Goal: Task Accomplishment & Management: Manage account settings

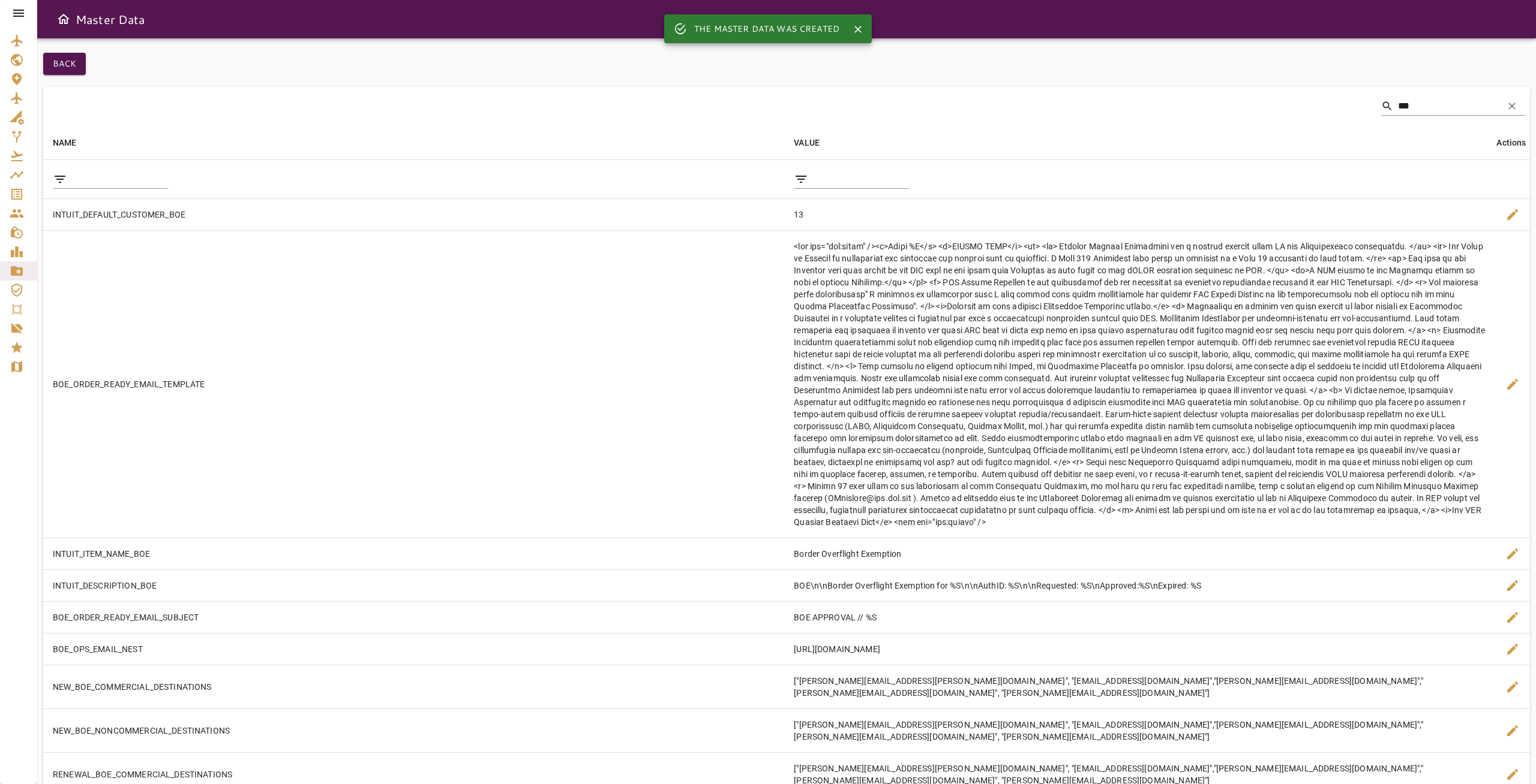
scroll to position [78, 0]
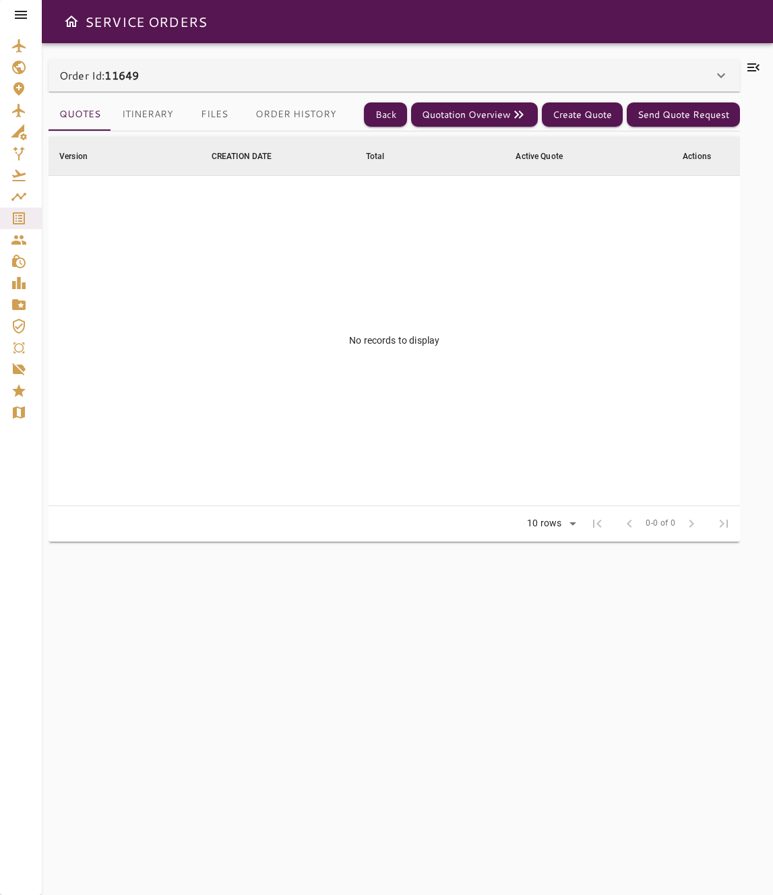
click at [506, 77] on div "Order Id: 11649" at bounding box center [386, 75] width 654 height 16
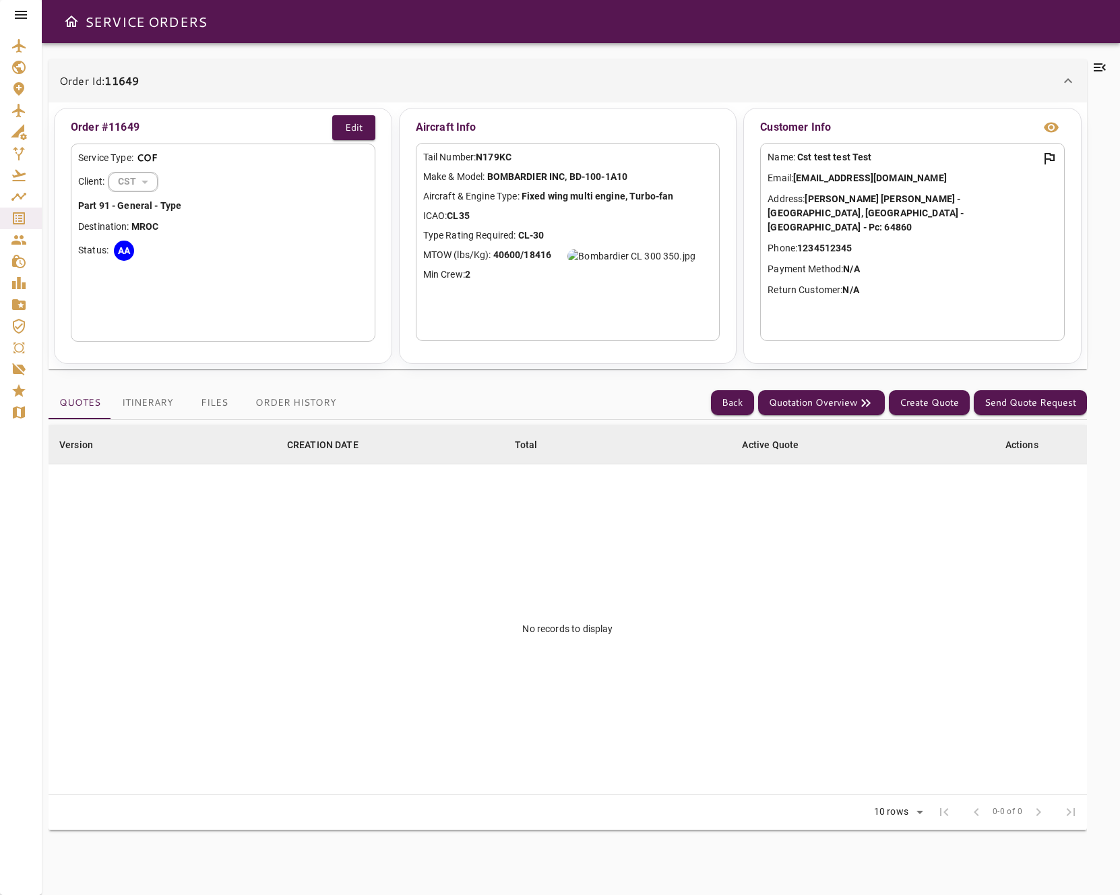
click at [772, 180] on p "Email: admin@cstflightservices.com" at bounding box center [913, 178] width 290 height 14
click at [772, 139] on div "Customer Info Name: Cst test test Test Email: admin@cstflightservices.com Addre…" at bounding box center [912, 236] width 338 height 256
click at [772, 125] on div "Customer Info" at bounding box center [912, 127] width 305 height 24
click at [772, 229] on div "Name: Cst test test Test Email: admin@cstflightservices.com Address: Av Garza S…" at bounding box center [912, 242] width 305 height 198
click at [772, 133] on icon "view info" at bounding box center [1051, 127] width 16 height 16
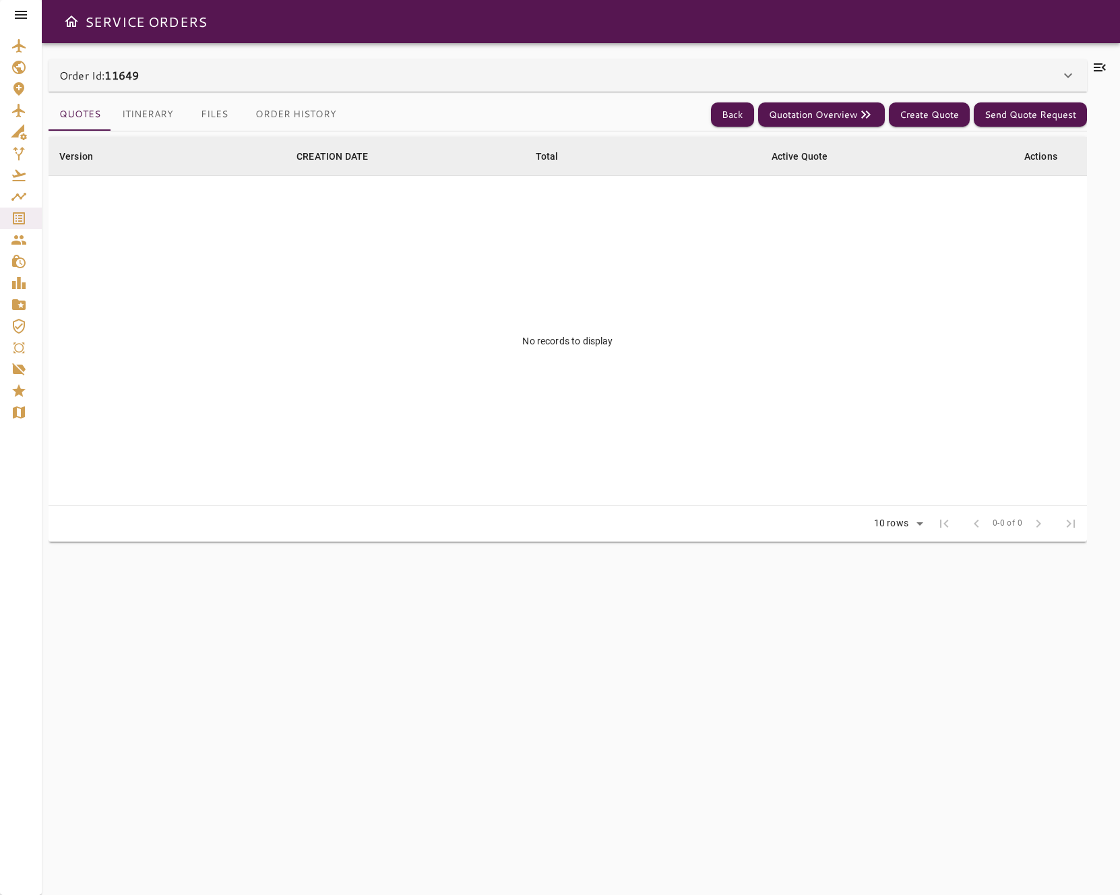
click at [772, 86] on div "Order Id: 11649" at bounding box center [568, 75] width 1038 height 32
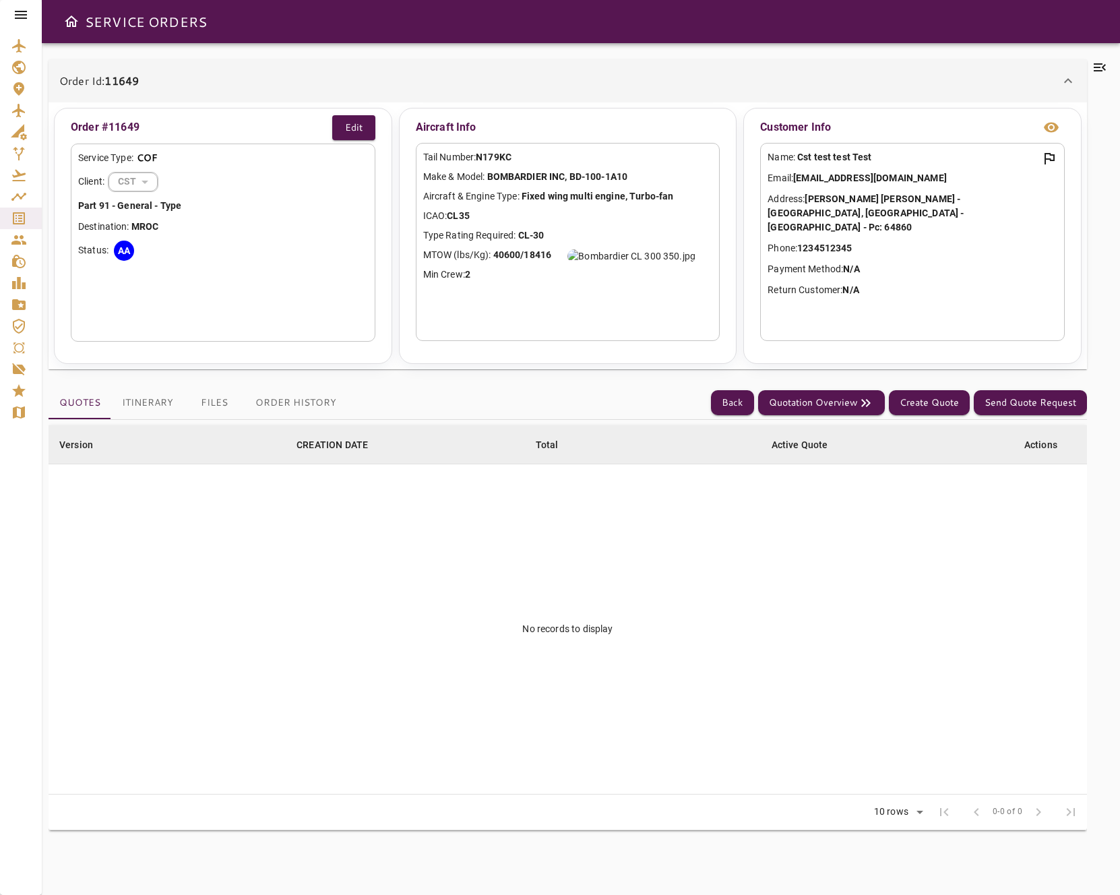
click at [22, 10] on icon at bounding box center [21, 15] width 16 height 16
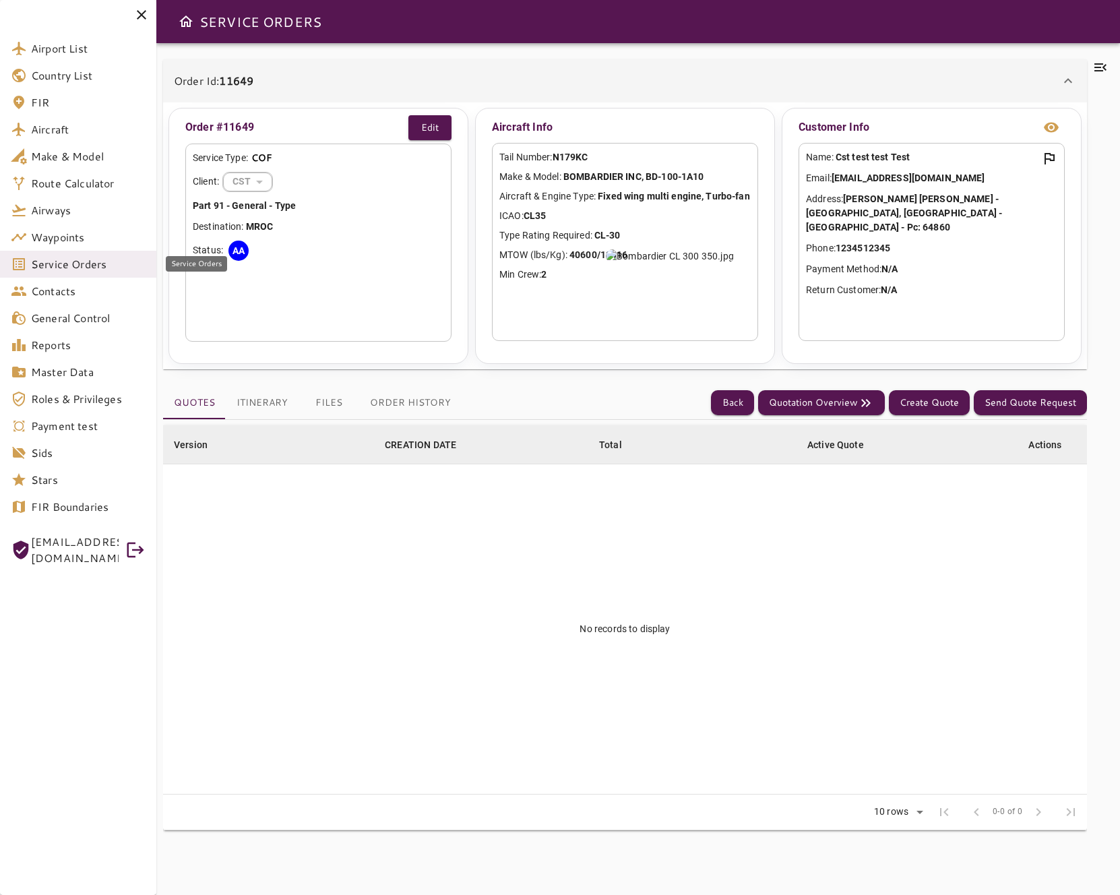
click at [94, 259] on span "Service Orders" at bounding box center [88, 264] width 115 height 16
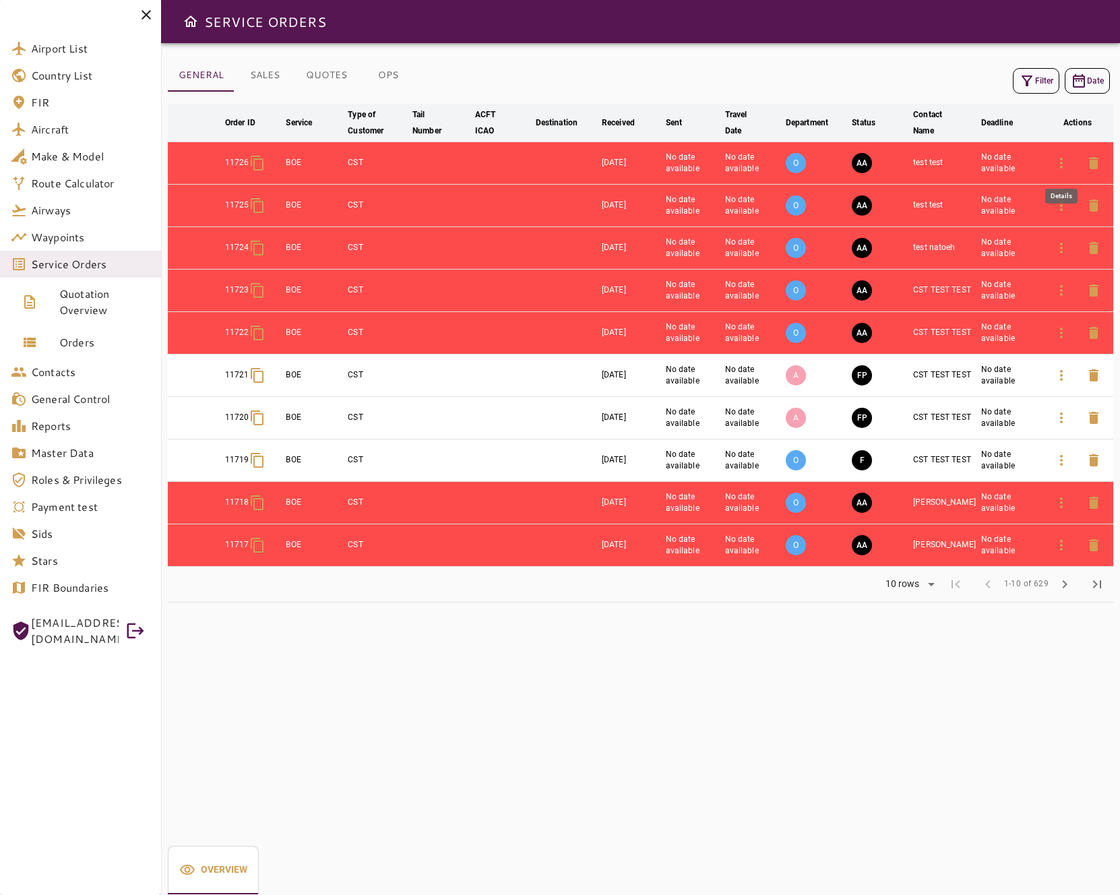
click at [772, 171] on button "button" at bounding box center [1061, 163] width 32 height 32
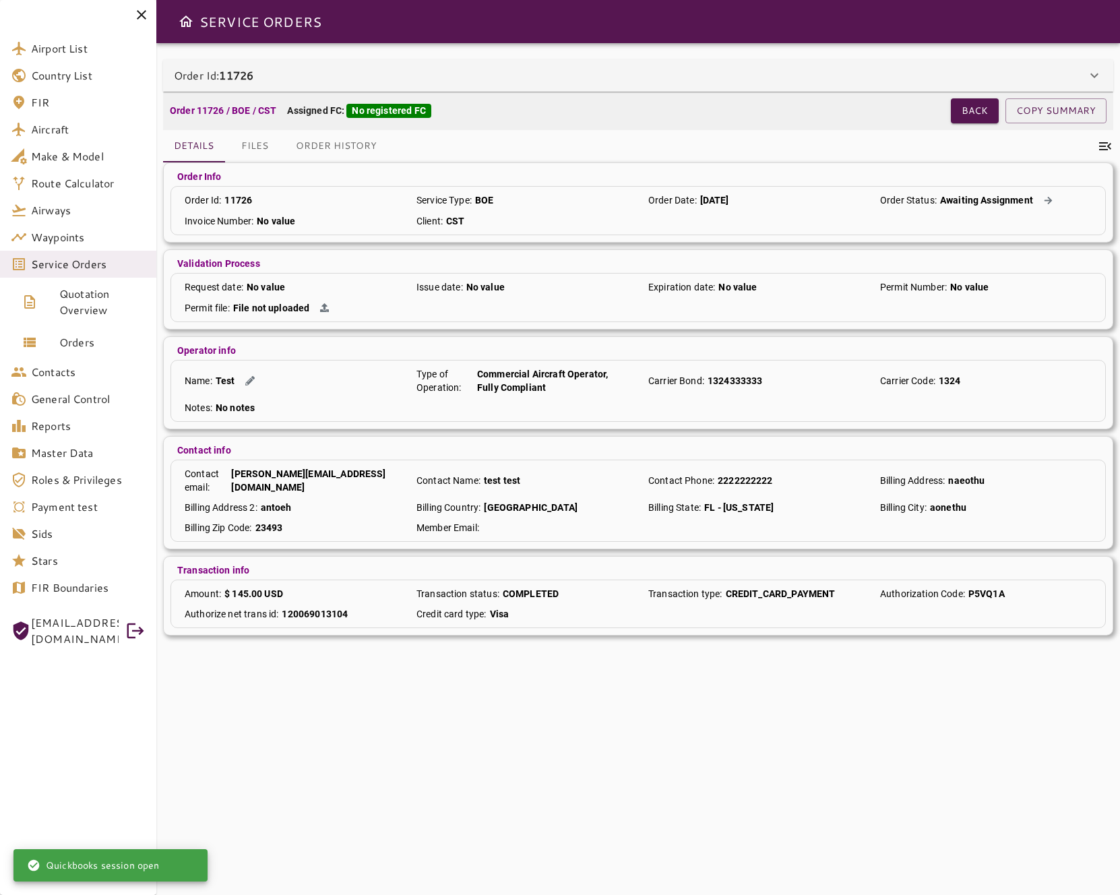
click at [772, 81] on div "Order Id: 11726" at bounding box center [630, 75] width 912 height 16
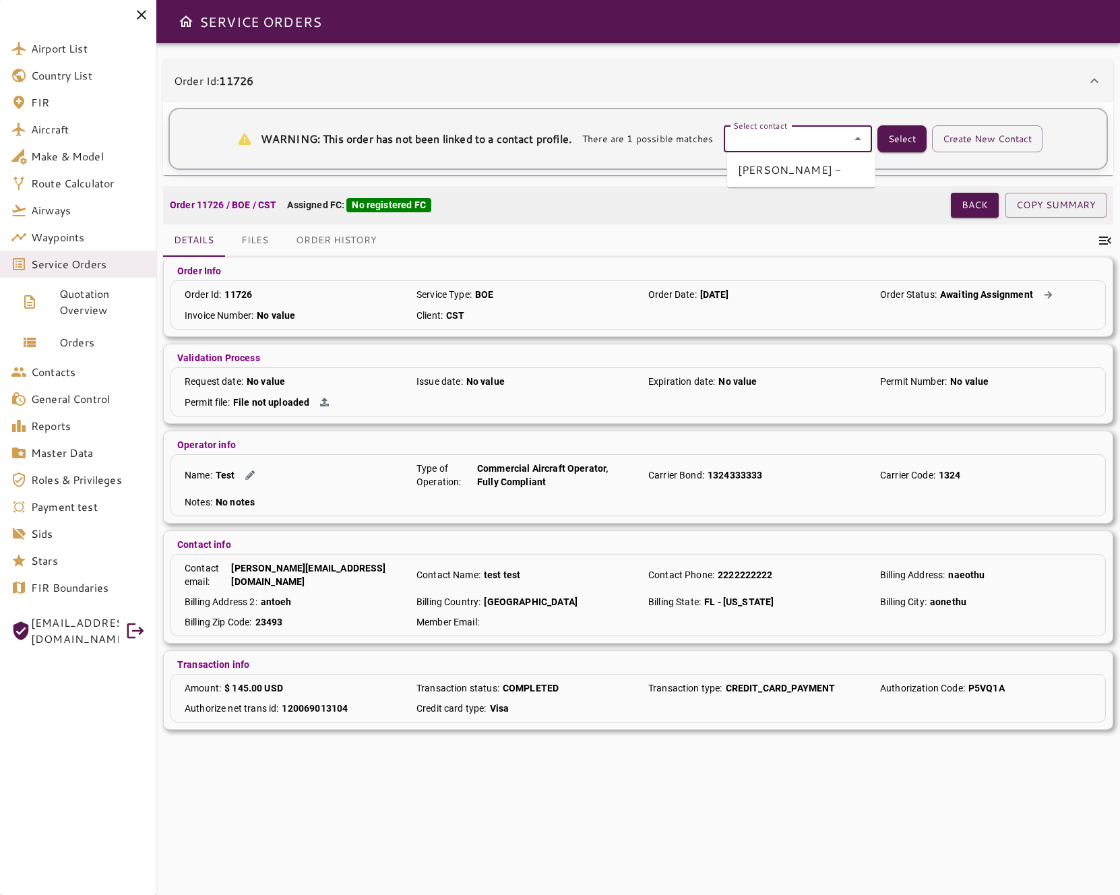
click at [772, 144] on input "Select contact" at bounding box center [798, 138] width 140 height 19
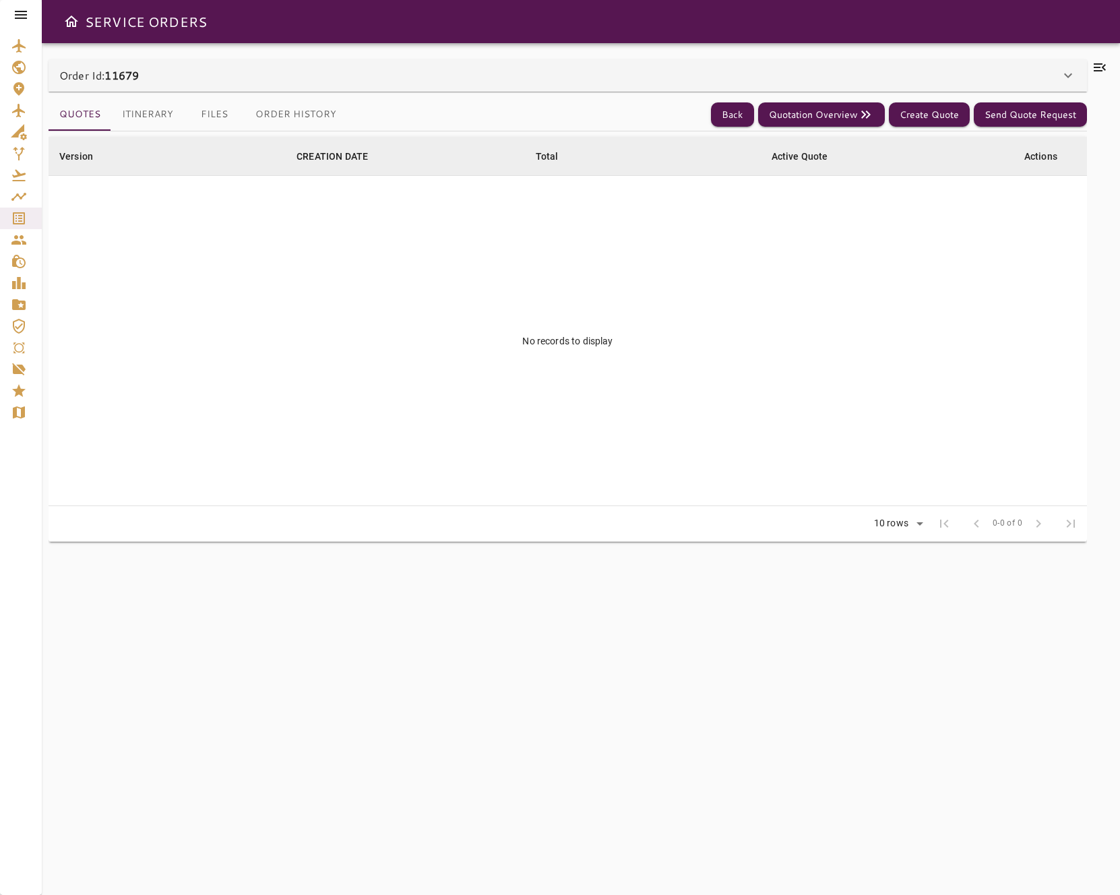
click at [1049, 79] on div "Order Id: 11679" at bounding box center [559, 75] width 1001 height 16
